Goal: Book appointment/travel/reservation

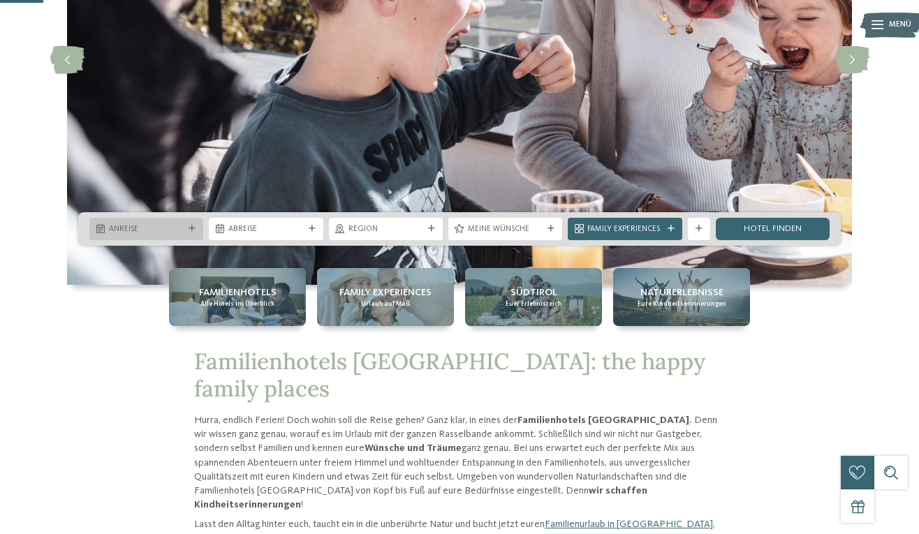
scroll to position [221, 0]
click at [191, 221] on div "Anreise" at bounding box center [146, 229] width 114 height 22
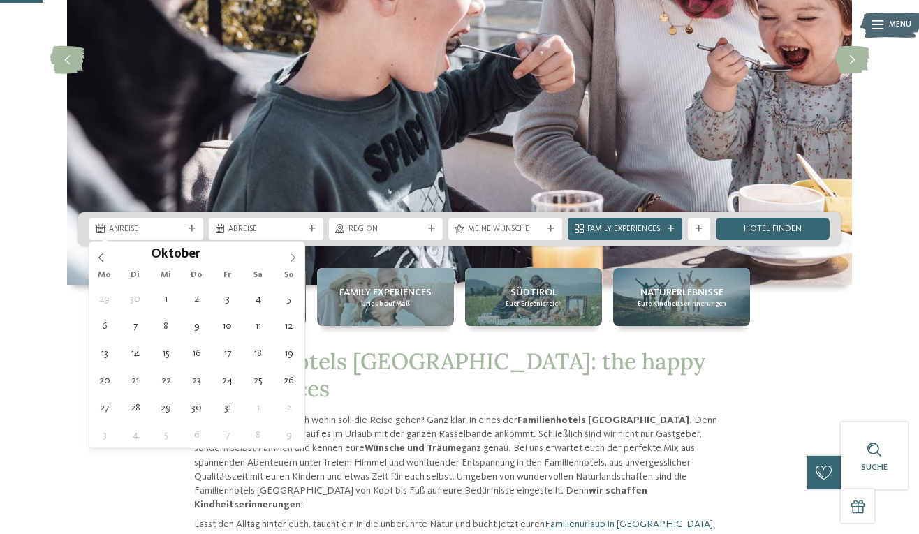
click at [293, 254] on icon at bounding box center [293, 258] width 10 height 10
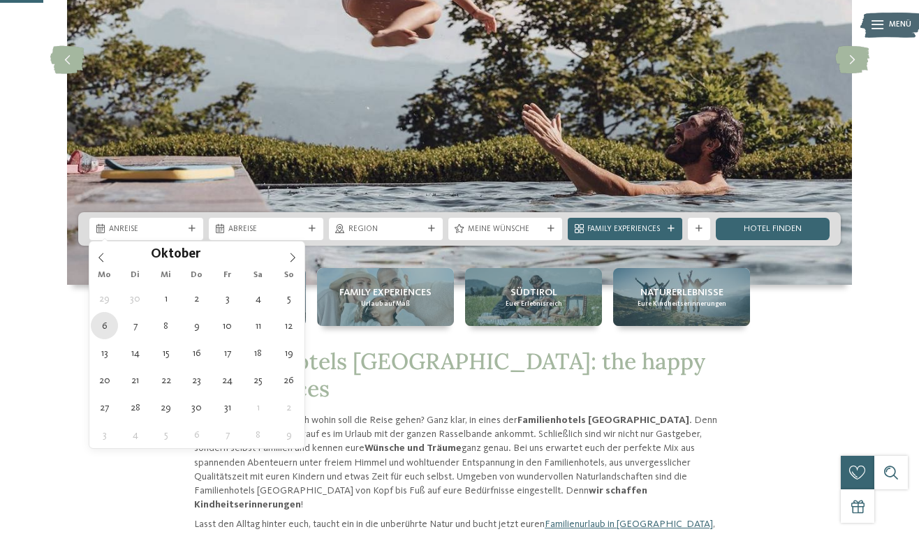
type div "06.10.2025"
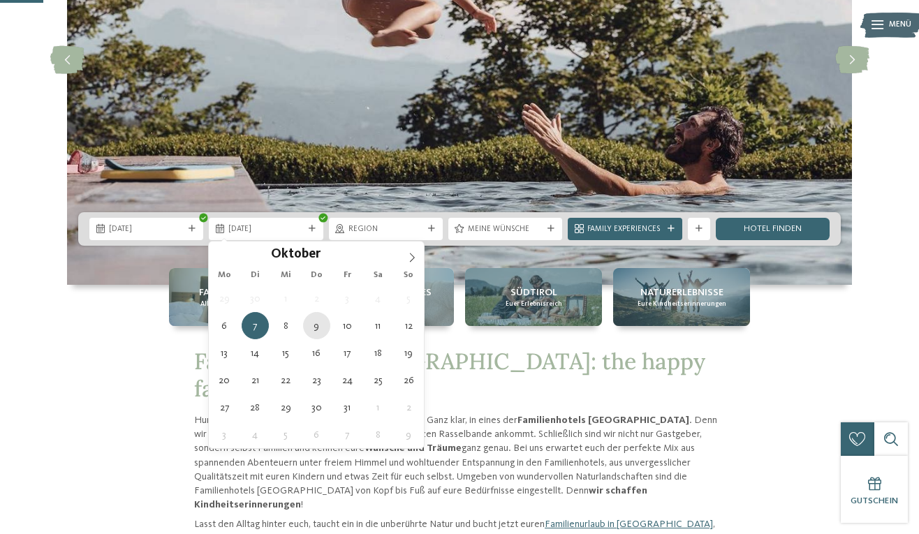
type div "09.10.2025"
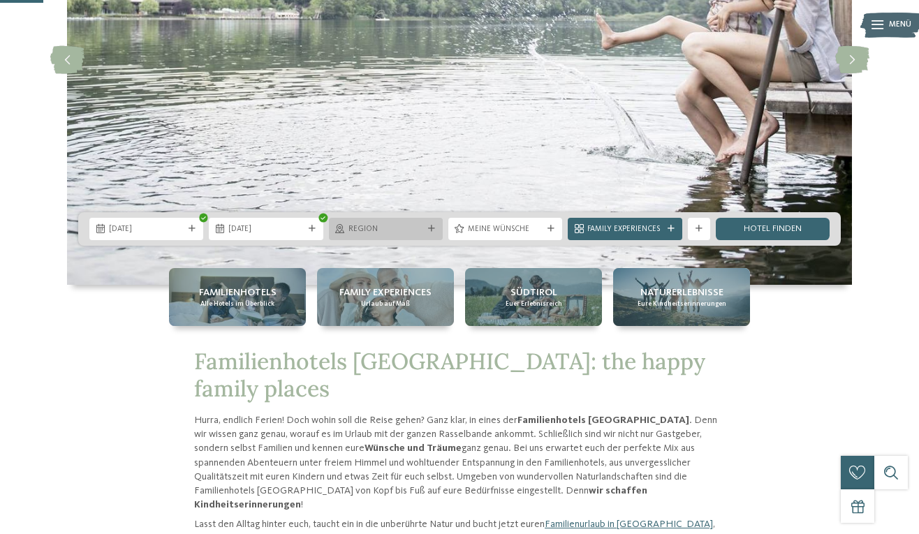
click at [433, 231] on icon at bounding box center [431, 229] width 7 height 7
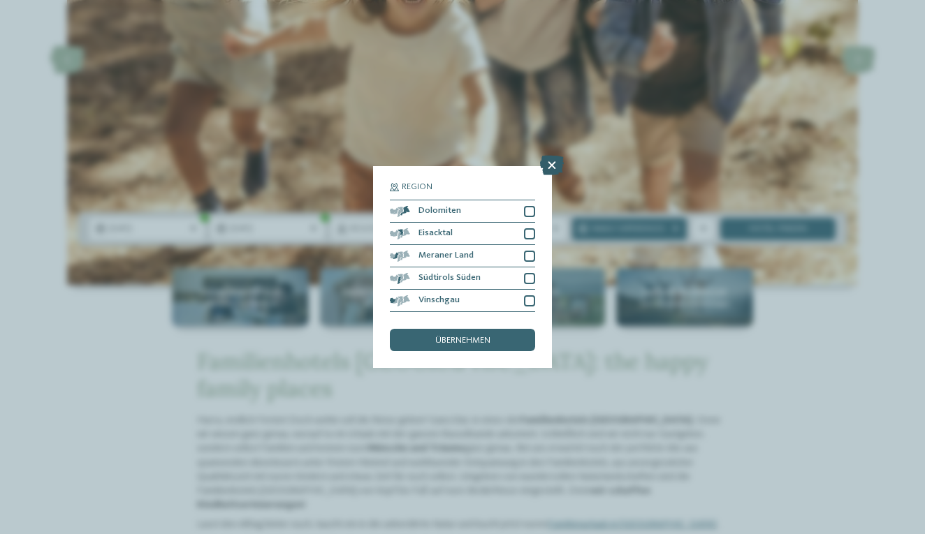
click at [545, 156] on icon at bounding box center [552, 166] width 24 height 20
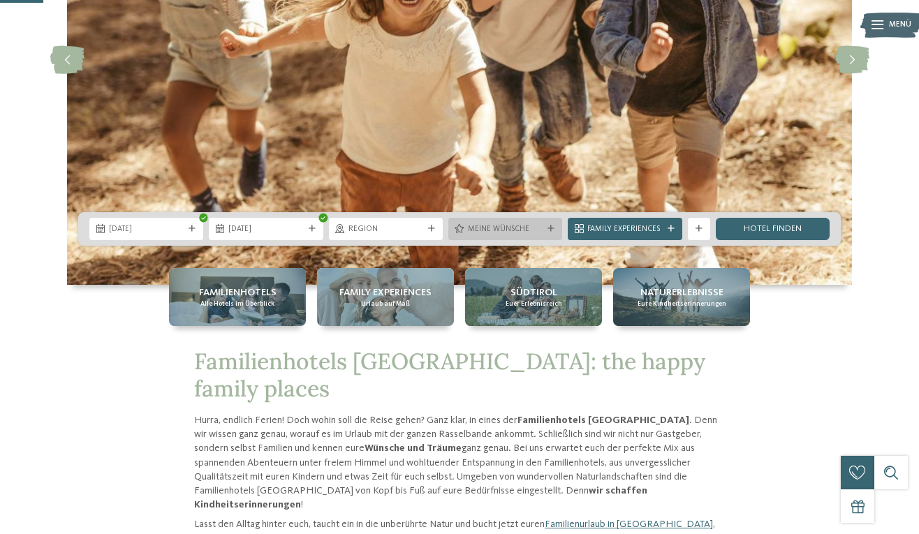
click at [550, 224] on div "Meine Wünsche" at bounding box center [505, 229] width 114 height 22
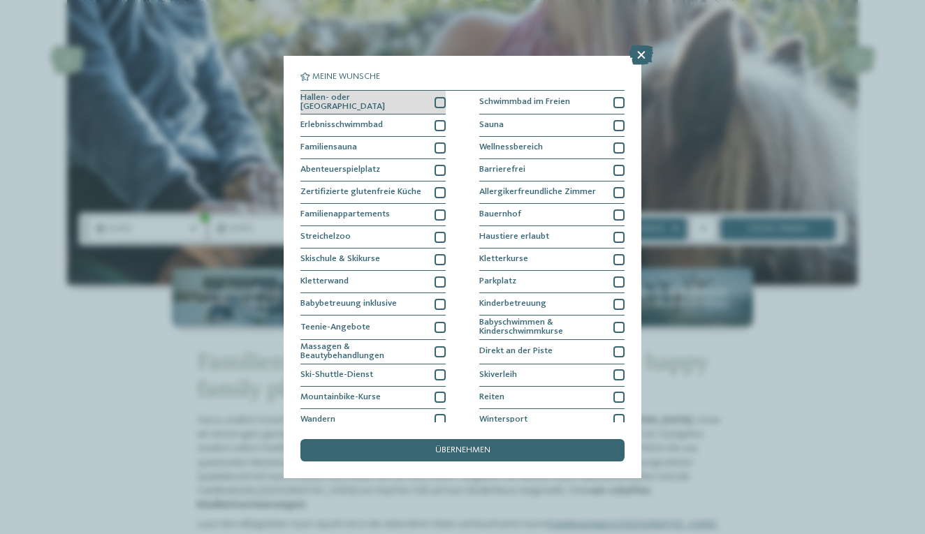
click at [441, 97] on div at bounding box center [440, 102] width 11 height 11
click at [438, 127] on div at bounding box center [440, 125] width 11 height 11
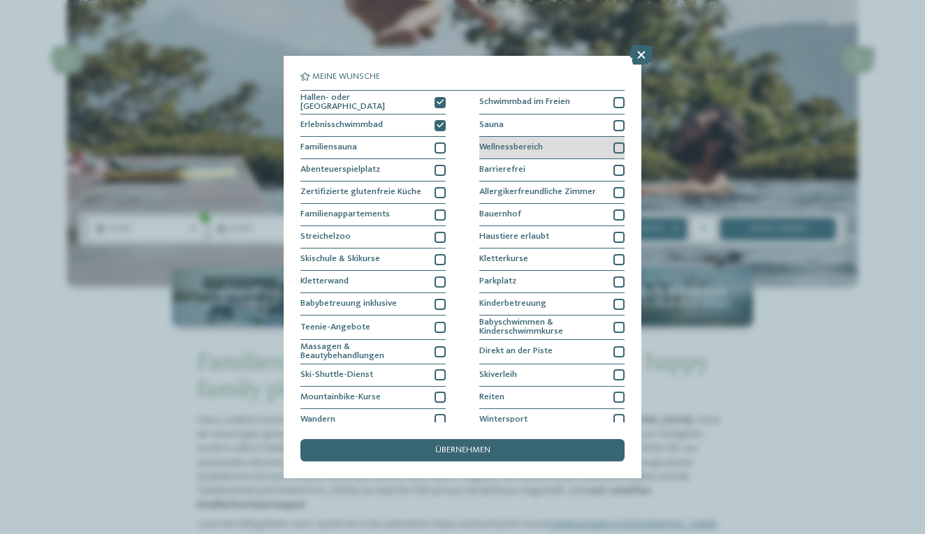
click at [619, 149] on div at bounding box center [618, 148] width 11 height 11
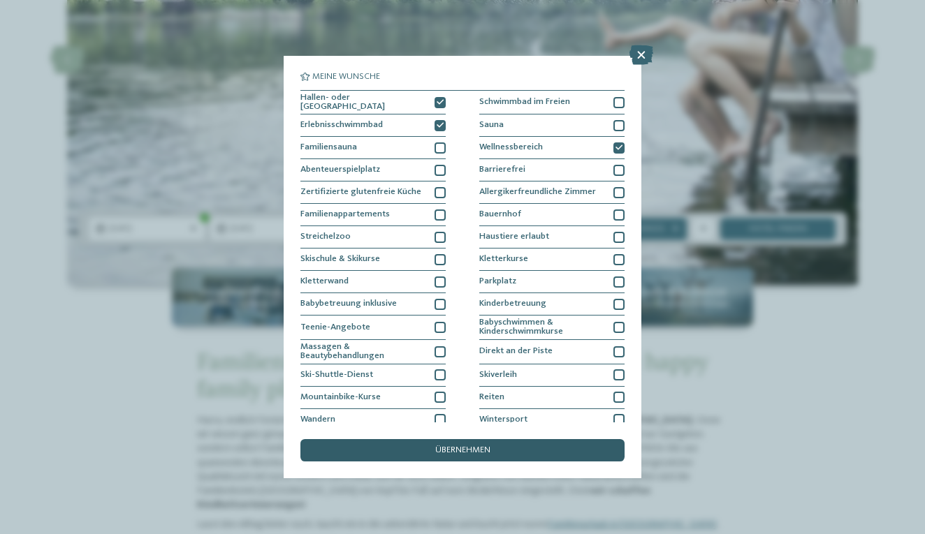
click at [526, 439] on div "übernehmen" at bounding box center [462, 450] width 324 height 22
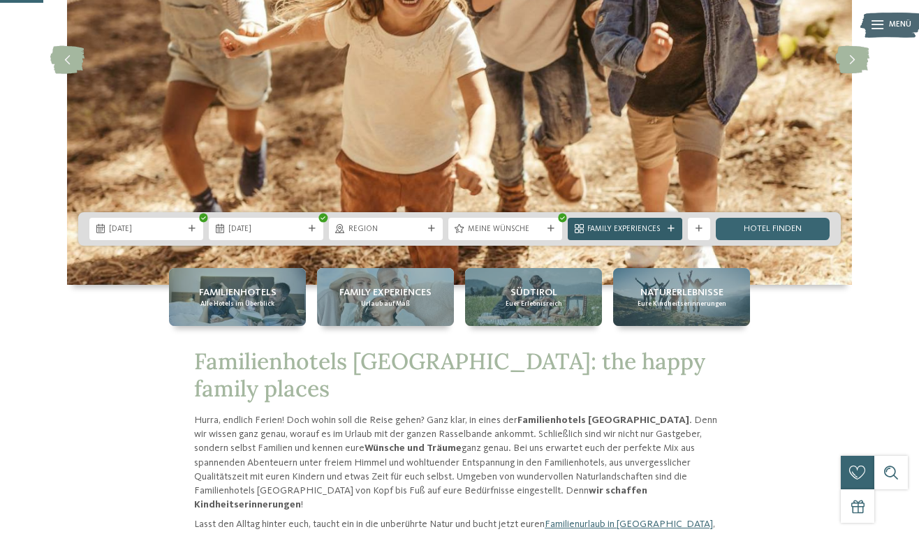
click at [666, 233] on div "Family Experiences" at bounding box center [625, 229] width 114 height 22
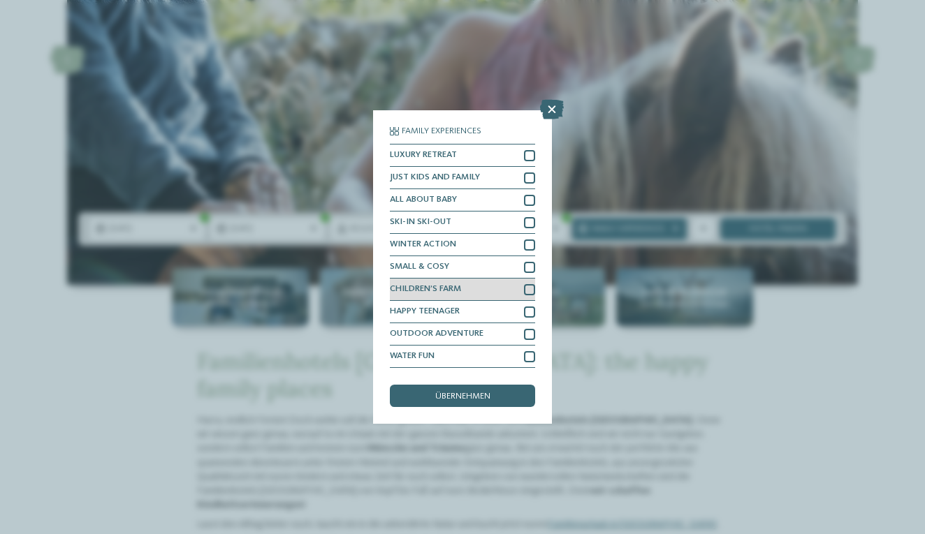
click at [516, 279] on div "CHILDREN’S FARM" at bounding box center [462, 290] width 145 height 22
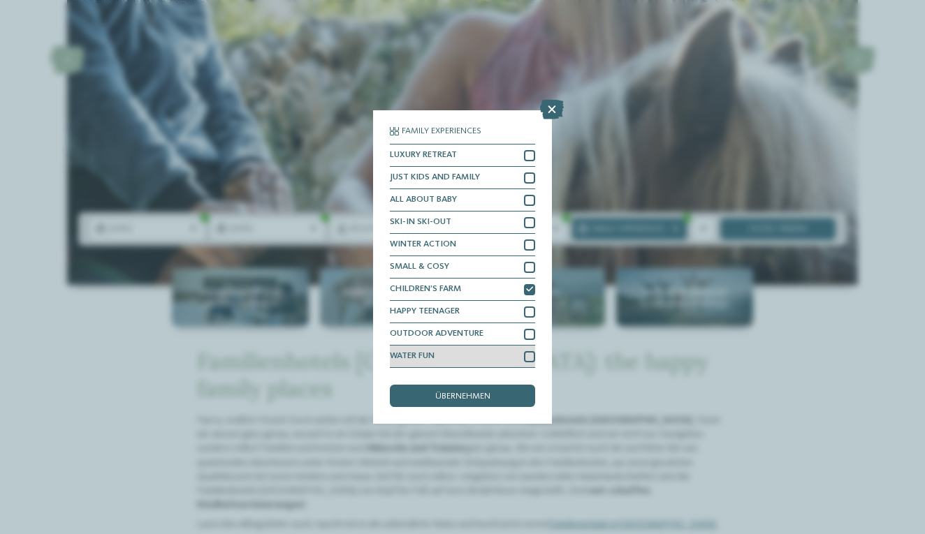
click at [532, 351] on div at bounding box center [529, 356] width 11 height 11
click at [514, 385] on div "übernehmen" at bounding box center [462, 396] width 145 height 22
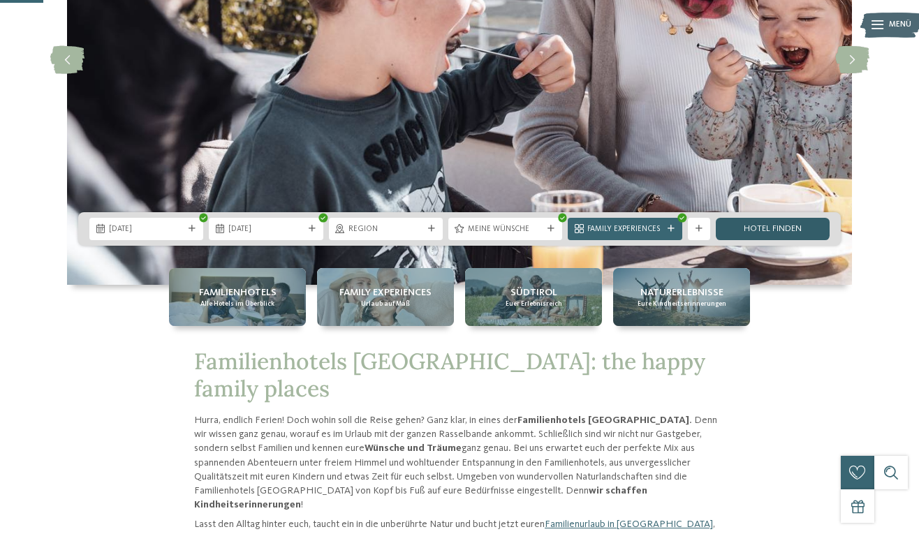
click at [794, 226] on link "Hotel finden" at bounding box center [773, 229] width 114 height 22
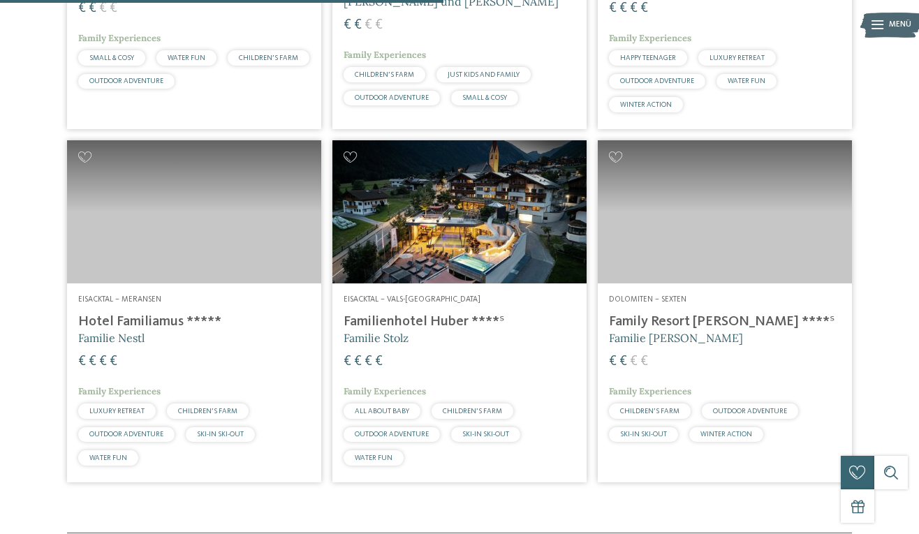
scroll to position [619, 0]
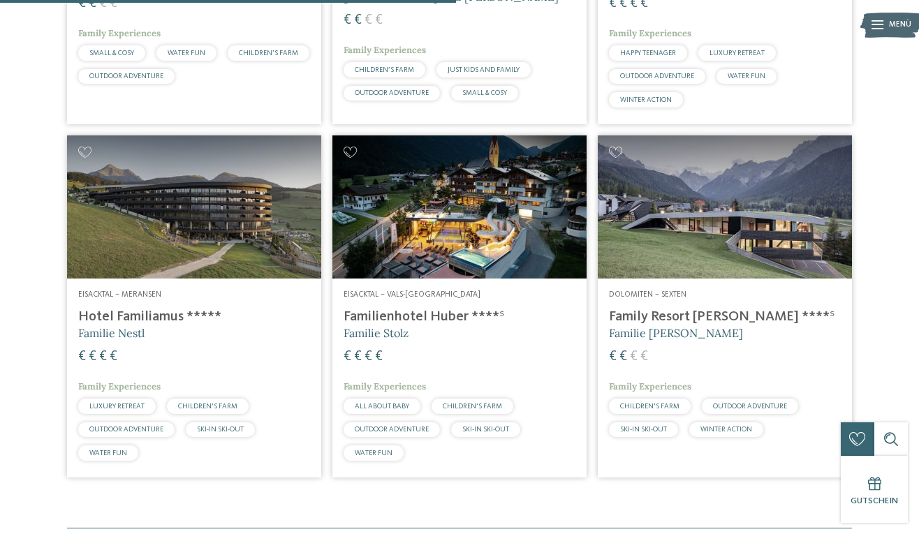
click at [412, 253] on img at bounding box center [460, 207] width 254 height 143
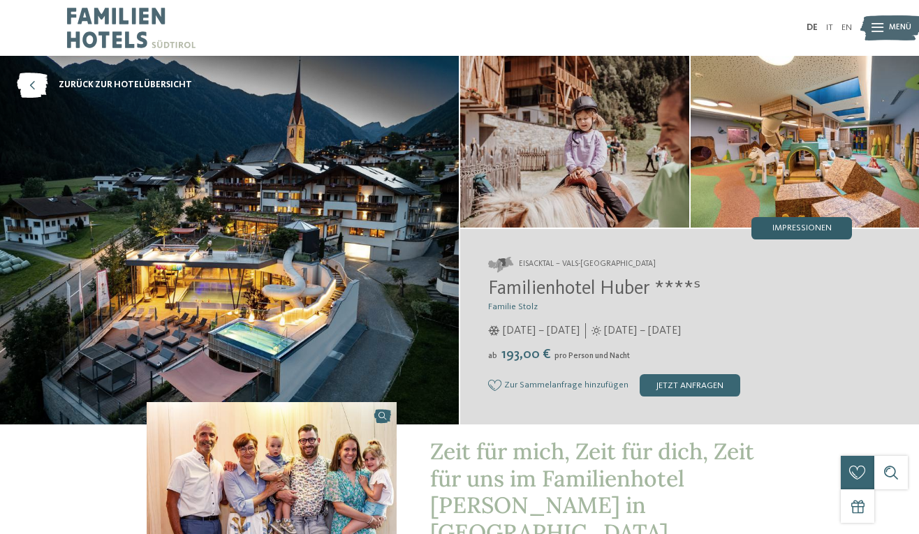
click at [802, 227] on span "Impressionen" at bounding box center [802, 228] width 59 height 9
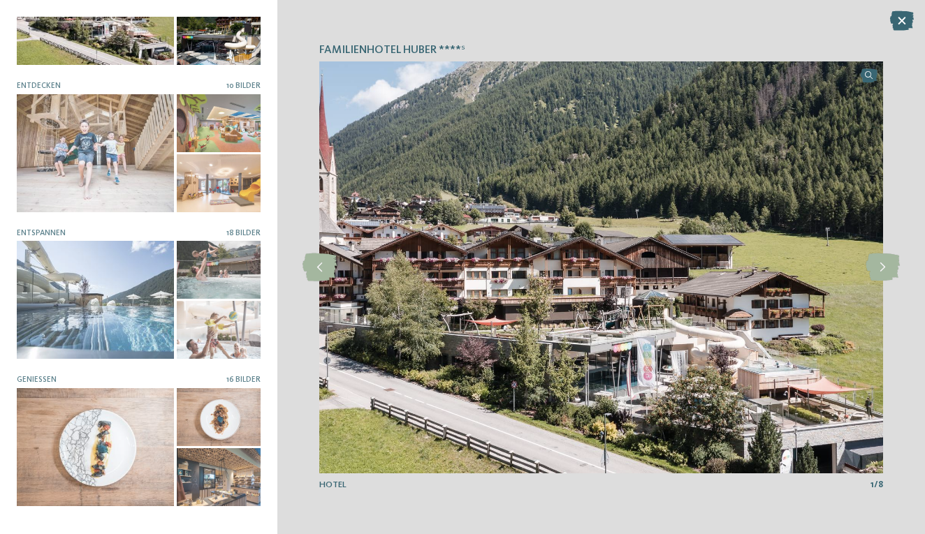
scroll to position [85, 0]
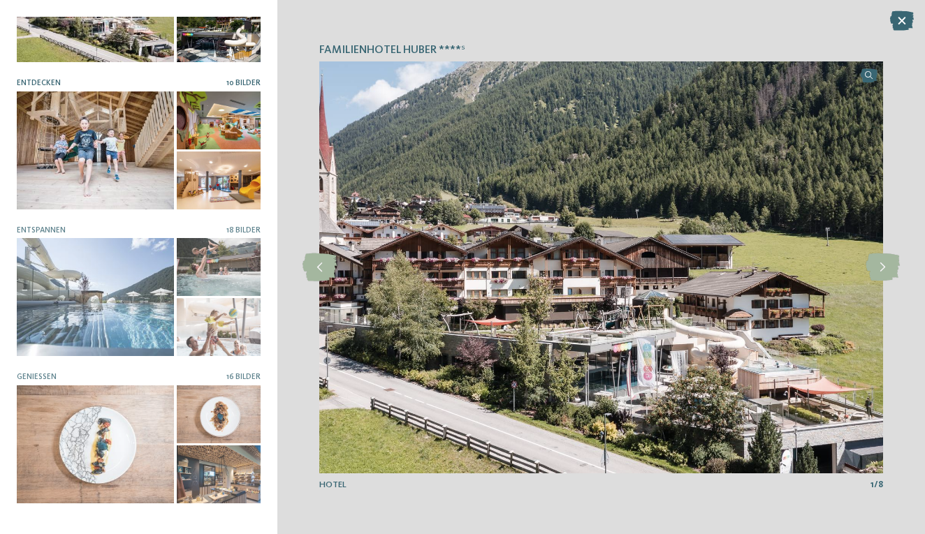
click at [191, 122] on div at bounding box center [219, 121] width 85 height 58
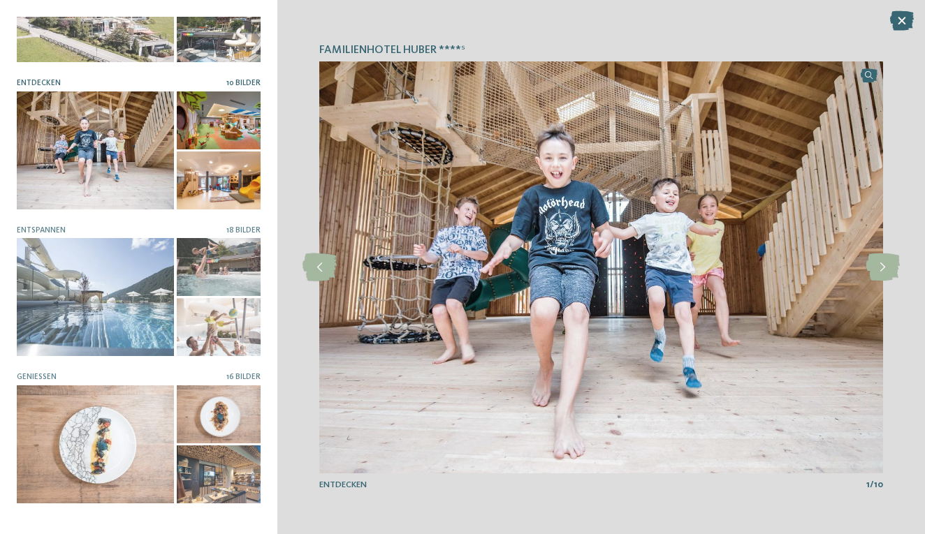
click at [214, 122] on div at bounding box center [219, 121] width 85 height 58
click at [886, 279] on icon at bounding box center [883, 268] width 34 height 28
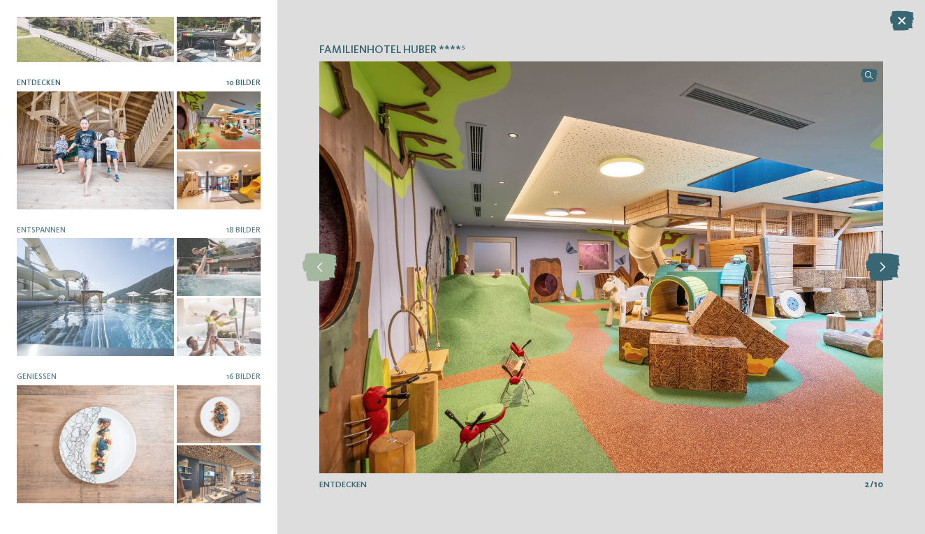
click at [886, 279] on icon at bounding box center [883, 268] width 34 height 28
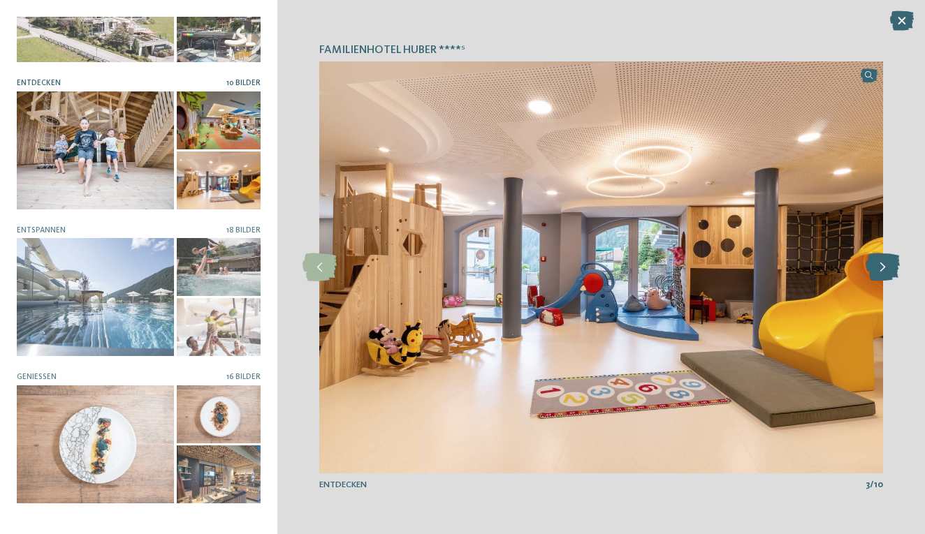
click at [886, 279] on icon at bounding box center [883, 268] width 34 height 28
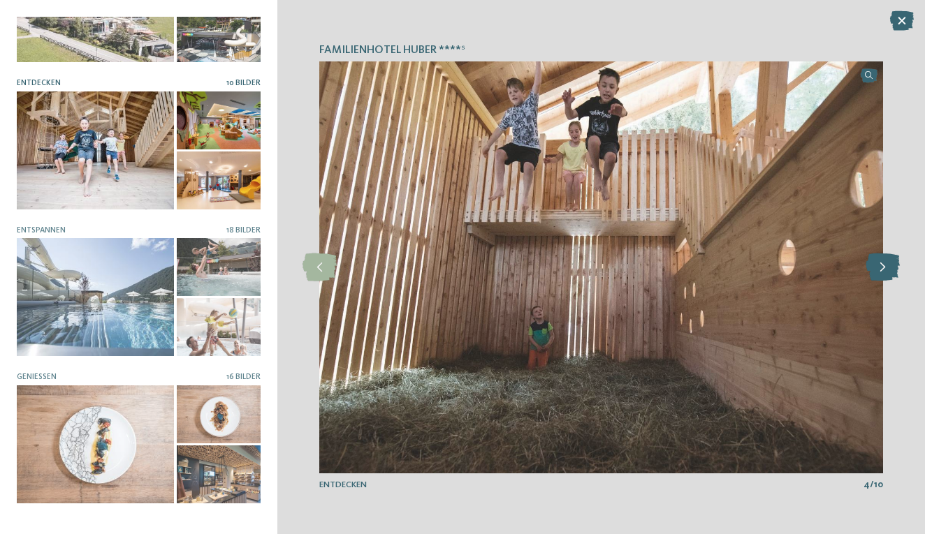
click at [886, 279] on icon at bounding box center [883, 268] width 34 height 28
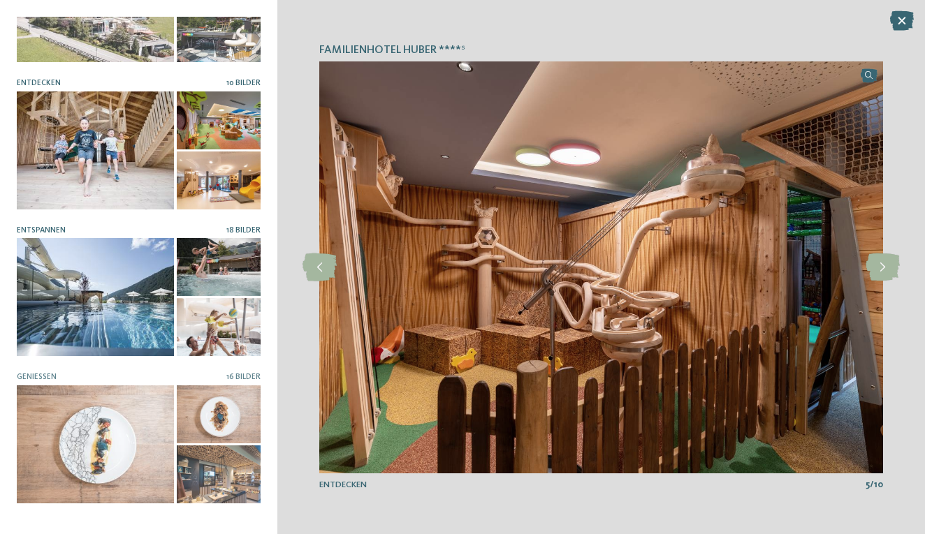
click at [119, 305] on div at bounding box center [95, 297] width 157 height 118
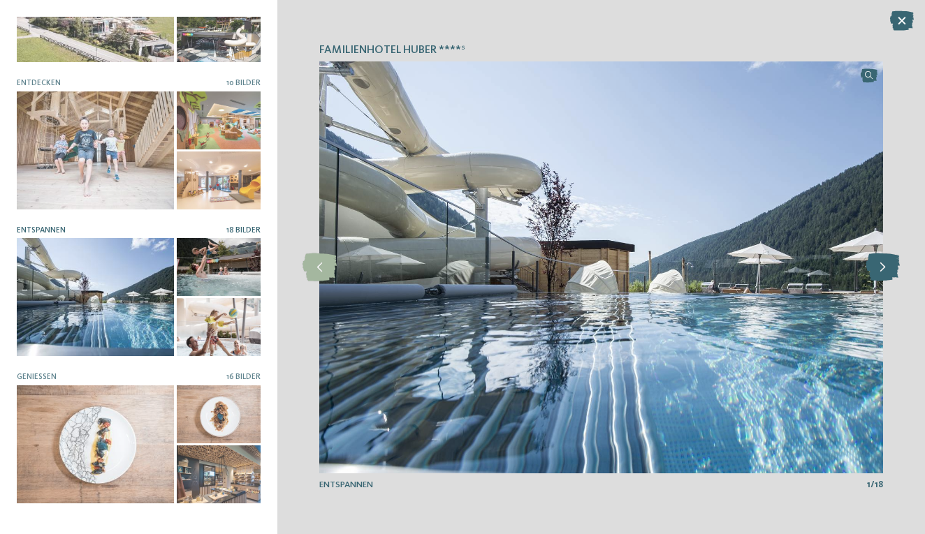
click at [887, 271] on icon at bounding box center [883, 268] width 34 height 28
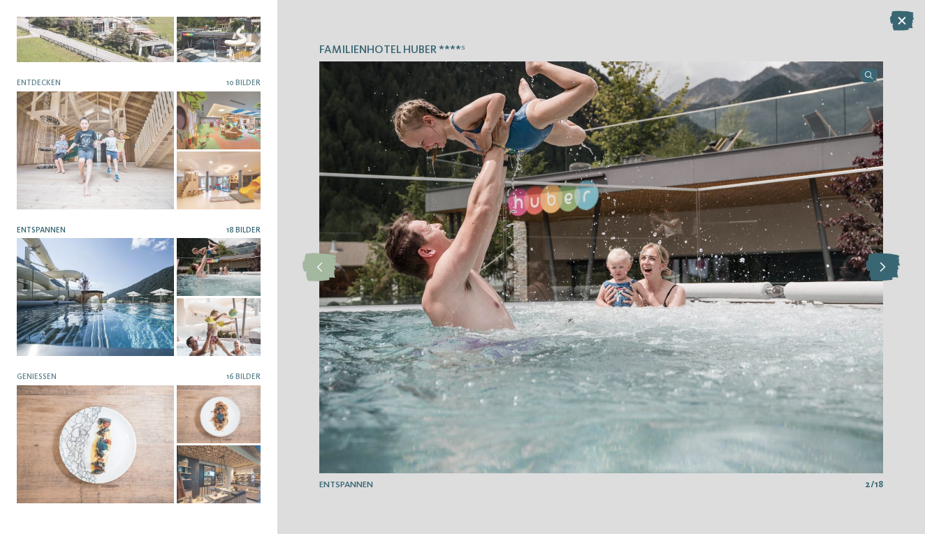
click at [887, 271] on icon at bounding box center [883, 268] width 34 height 28
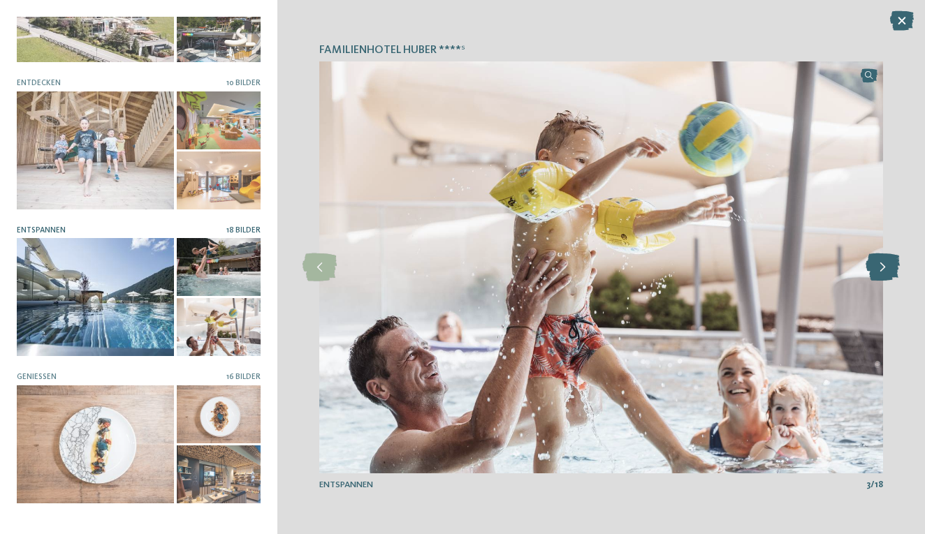
click at [887, 271] on icon at bounding box center [883, 268] width 34 height 28
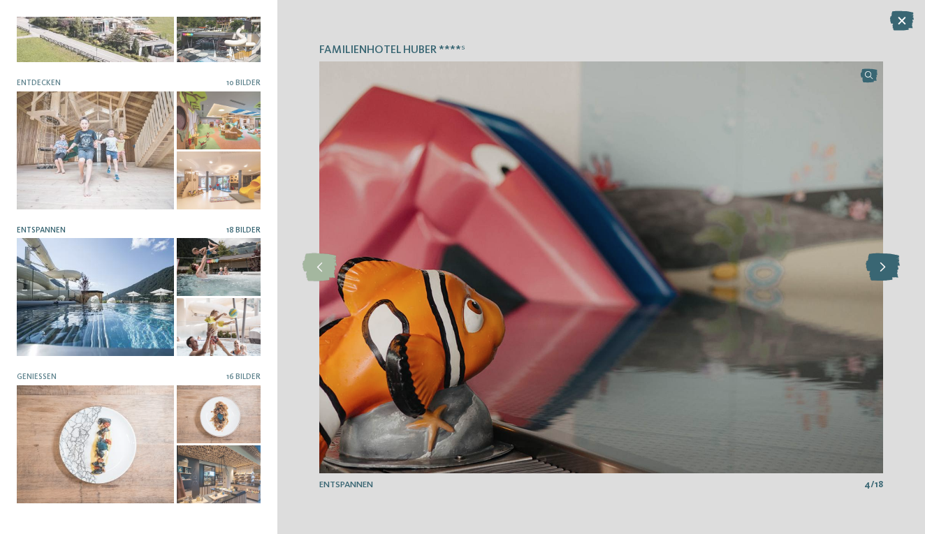
click at [887, 271] on icon at bounding box center [883, 268] width 34 height 28
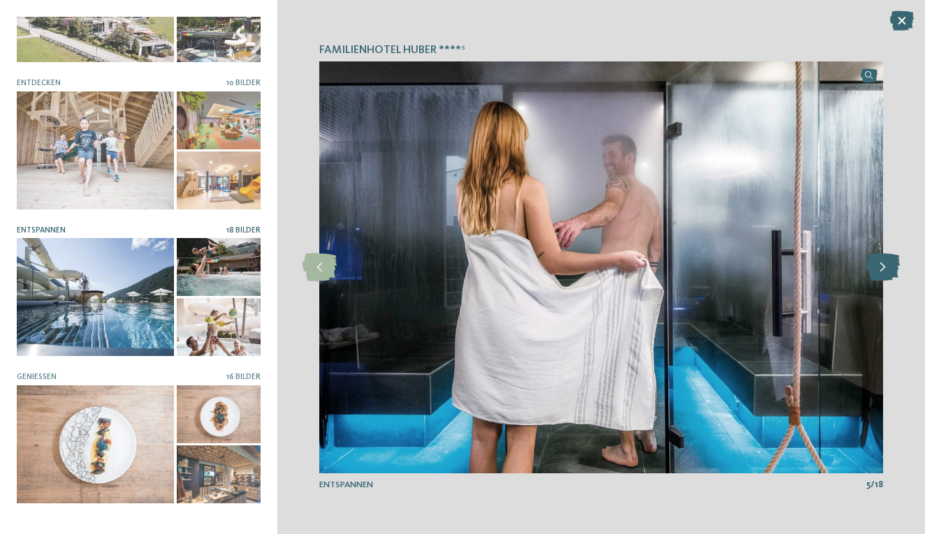
click at [887, 271] on icon at bounding box center [883, 268] width 34 height 28
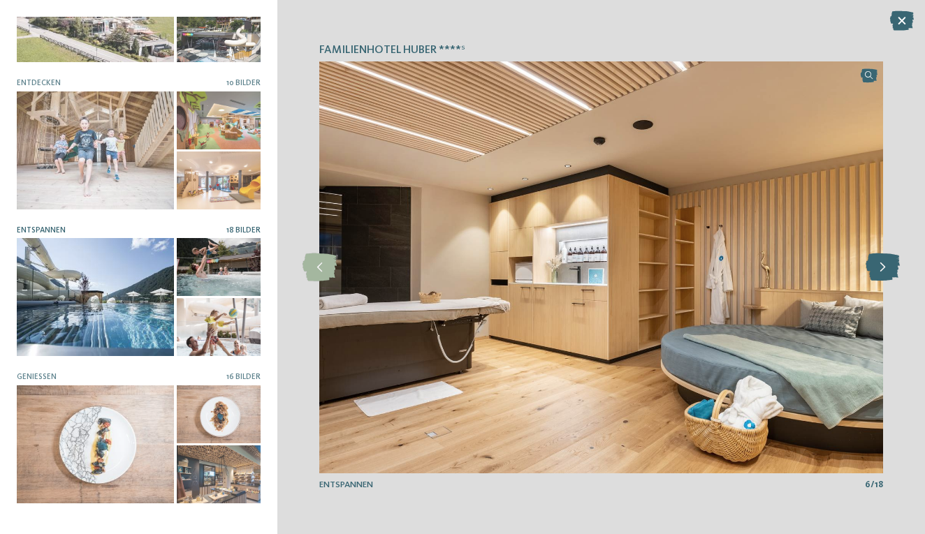
click at [887, 271] on icon at bounding box center [883, 268] width 34 height 28
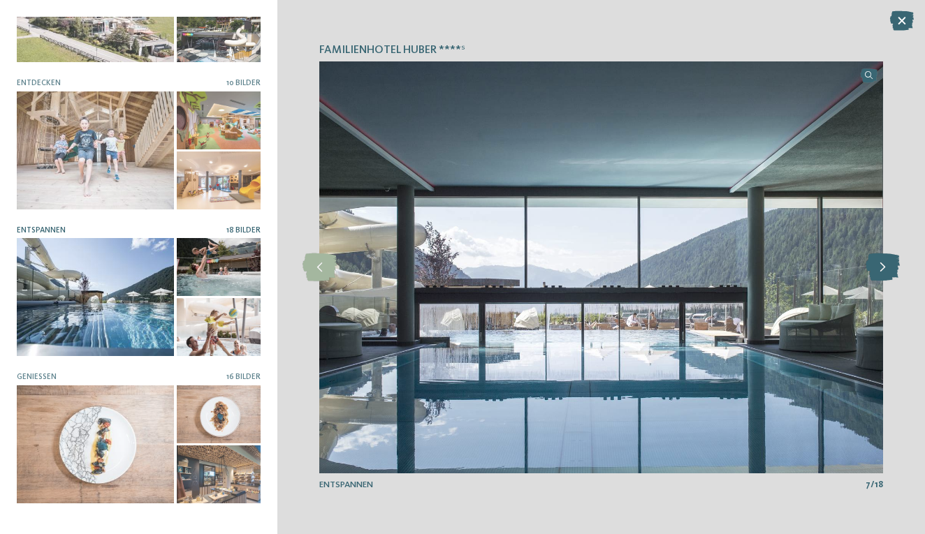
click at [887, 271] on icon at bounding box center [883, 268] width 34 height 28
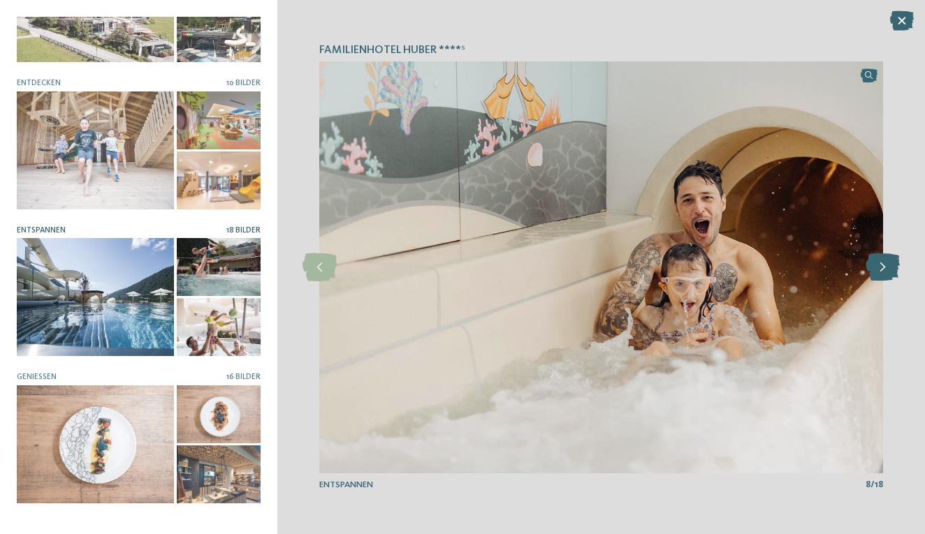
click at [887, 271] on icon at bounding box center [883, 268] width 34 height 28
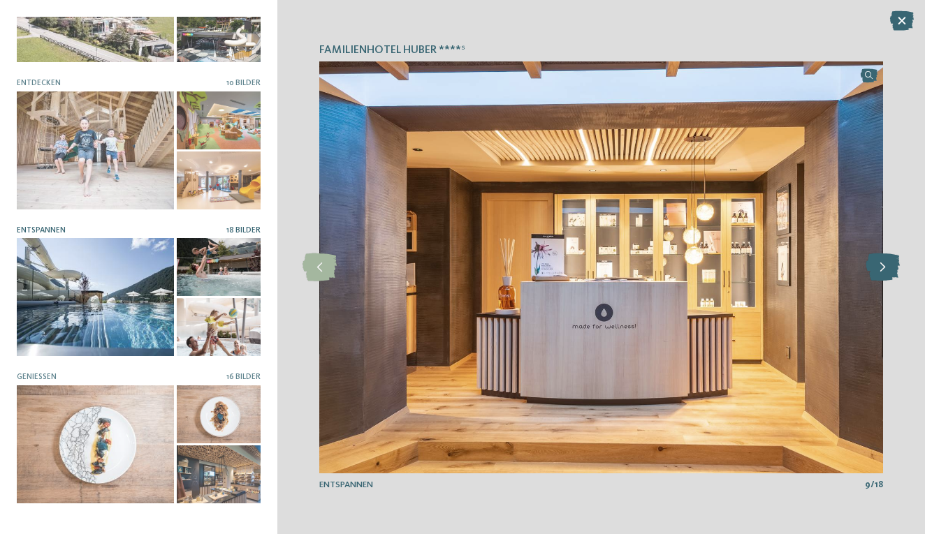
click at [887, 271] on icon at bounding box center [883, 268] width 34 height 28
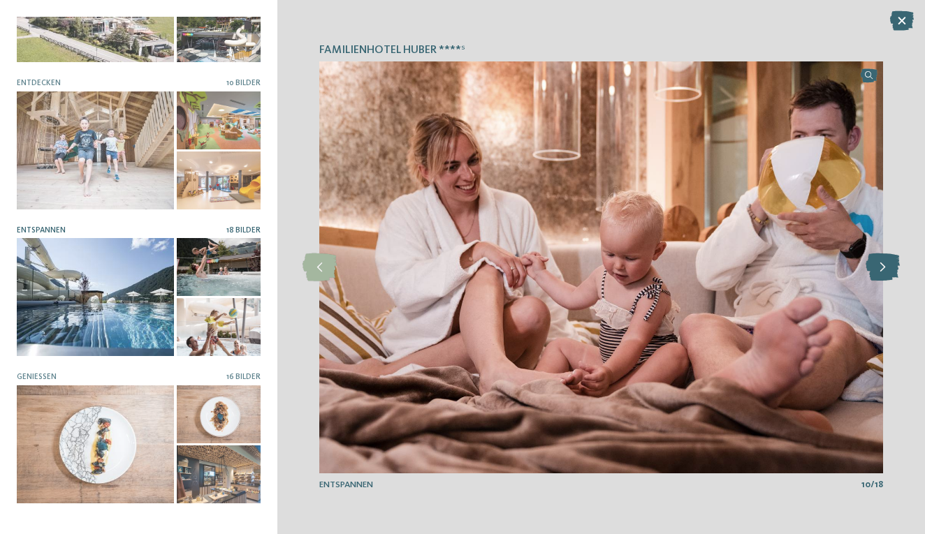
click at [887, 271] on icon at bounding box center [883, 268] width 34 height 28
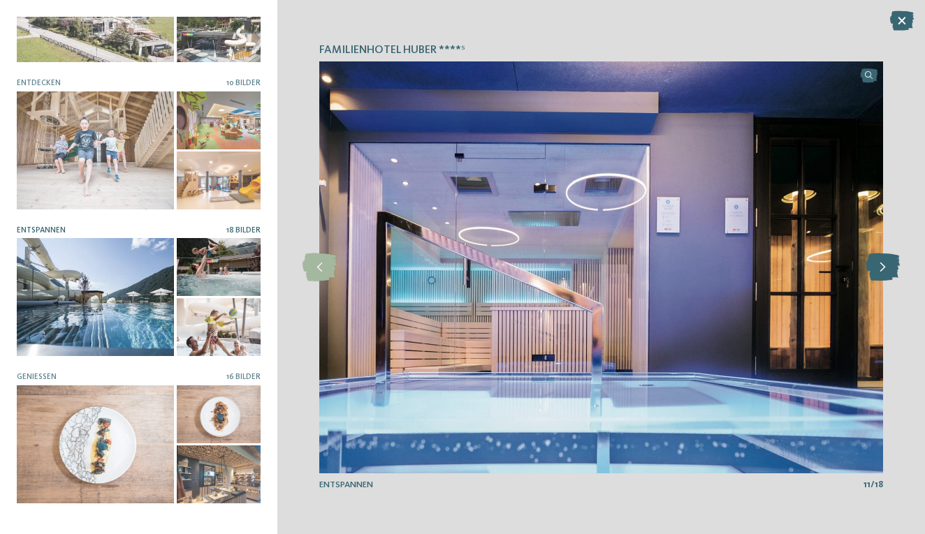
click at [887, 271] on icon at bounding box center [883, 268] width 34 height 28
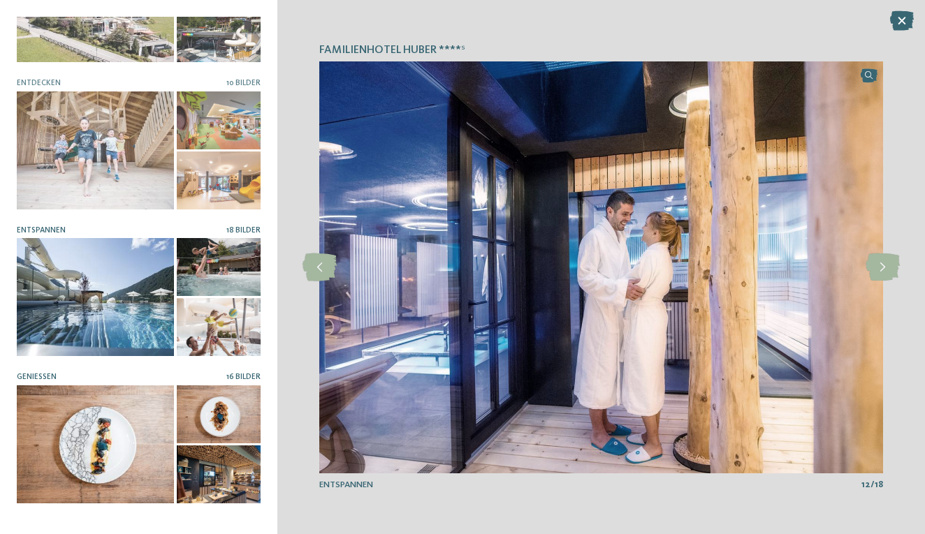
click at [200, 421] on div at bounding box center [219, 415] width 85 height 58
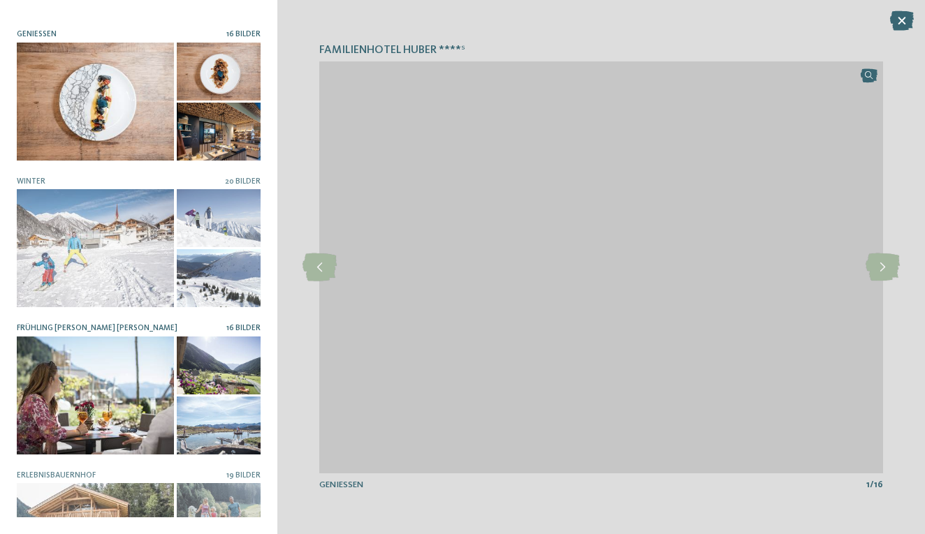
scroll to position [434, 0]
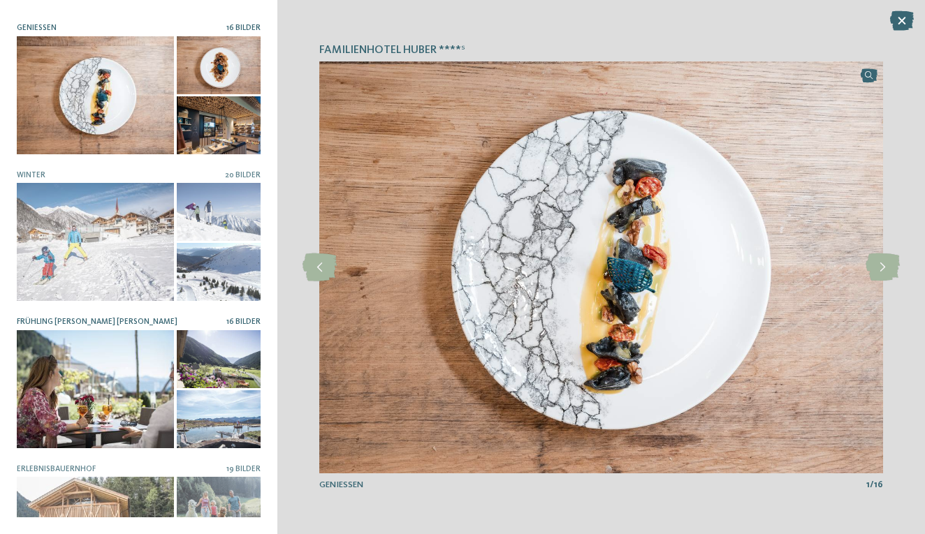
click at [163, 373] on div at bounding box center [95, 389] width 157 height 118
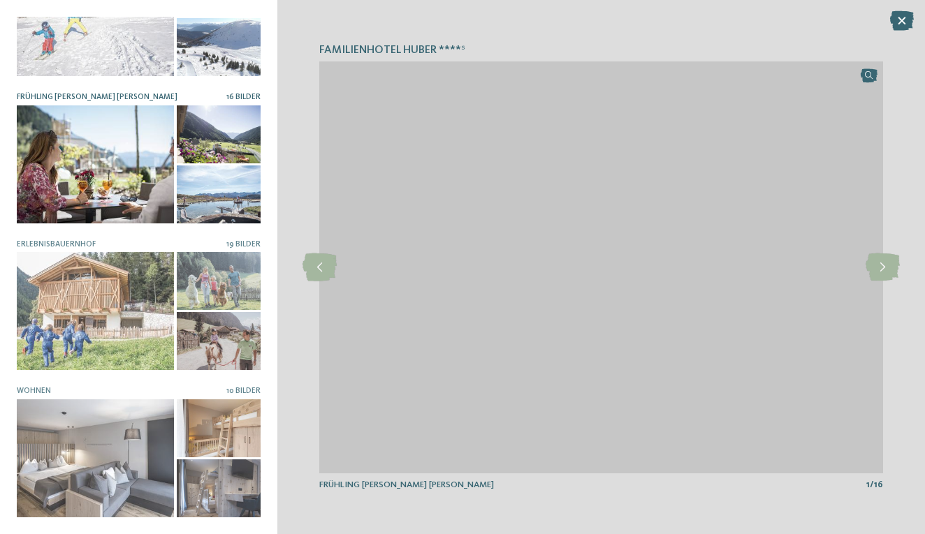
scroll to position [656, 0]
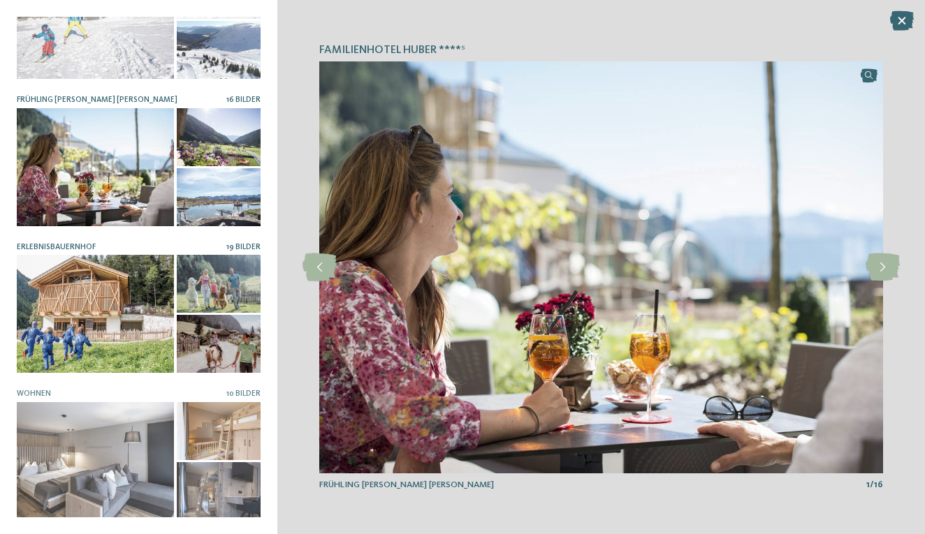
click at [132, 299] on div at bounding box center [95, 314] width 157 height 118
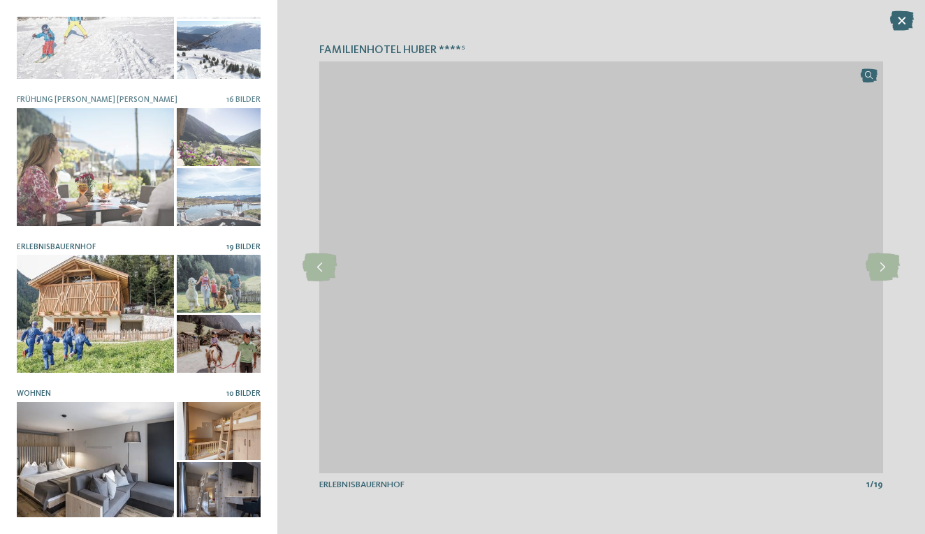
click at [111, 444] on div at bounding box center [95, 461] width 157 height 118
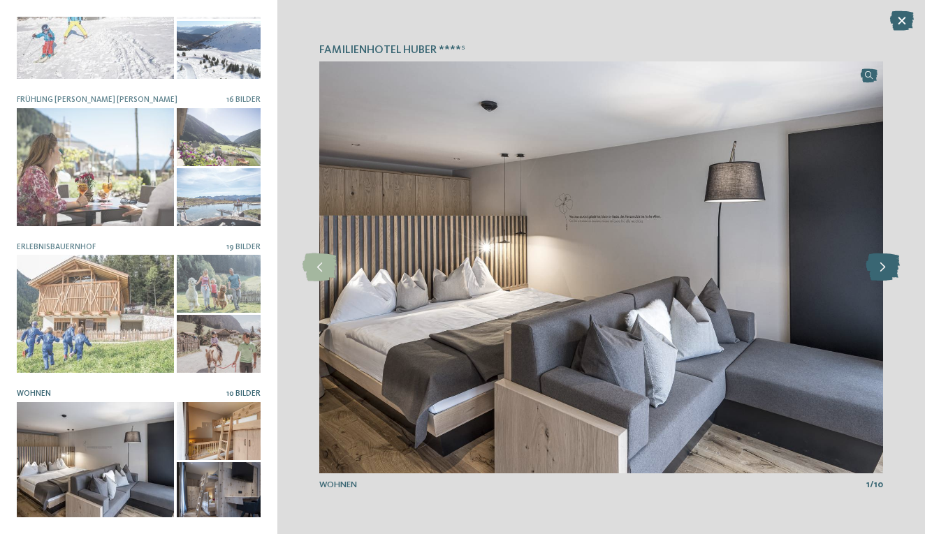
click at [890, 269] on icon at bounding box center [883, 268] width 34 height 28
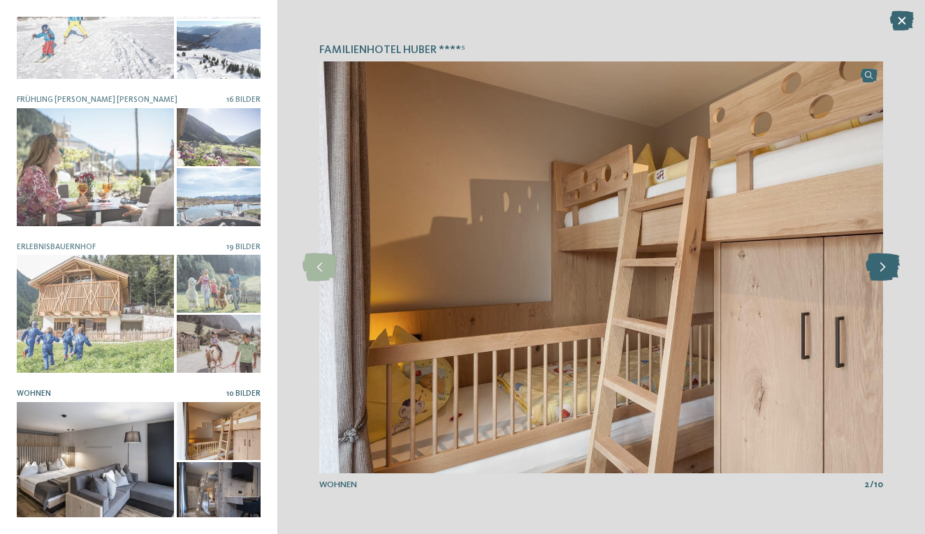
click at [890, 269] on icon at bounding box center [883, 268] width 34 height 28
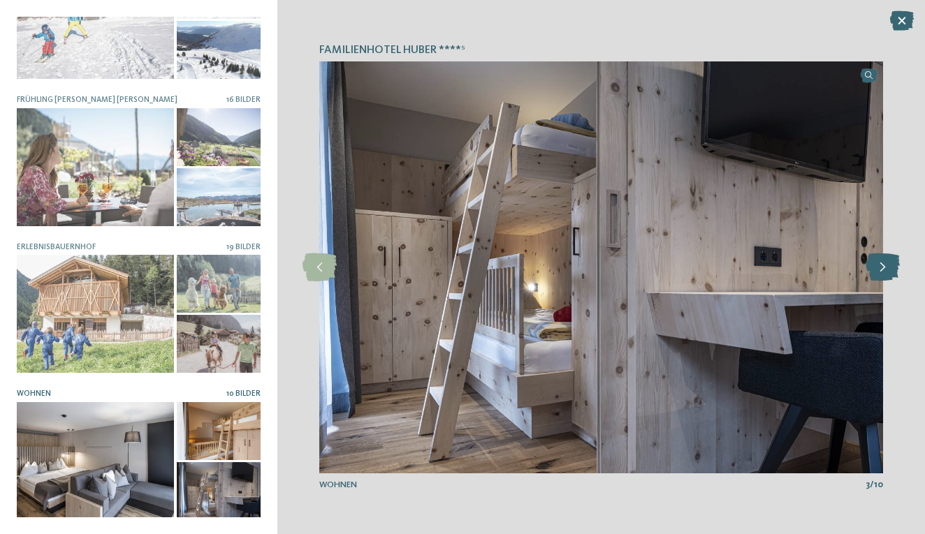
click at [890, 269] on icon at bounding box center [883, 268] width 34 height 28
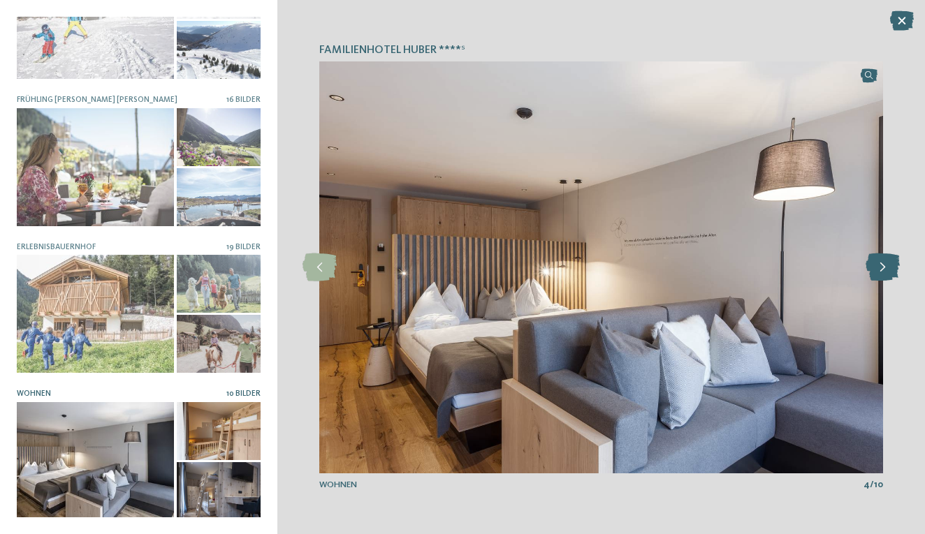
click at [890, 269] on icon at bounding box center [883, 268] width 34 height 28
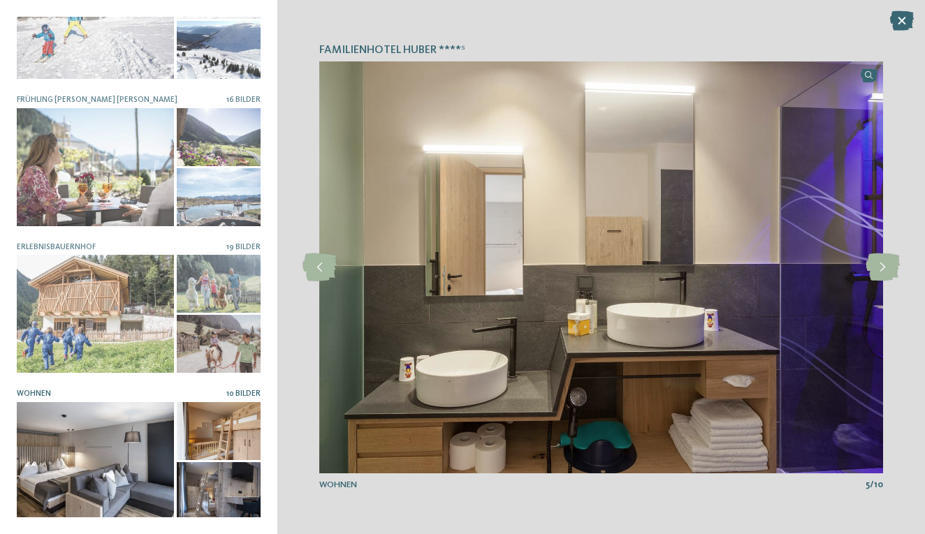
click at [895, 32] on div "Familienhotel Huber ****ˢ slide 1 of 8" at bounding box center [601, 267] width 648 height 534
